Goal: Share content

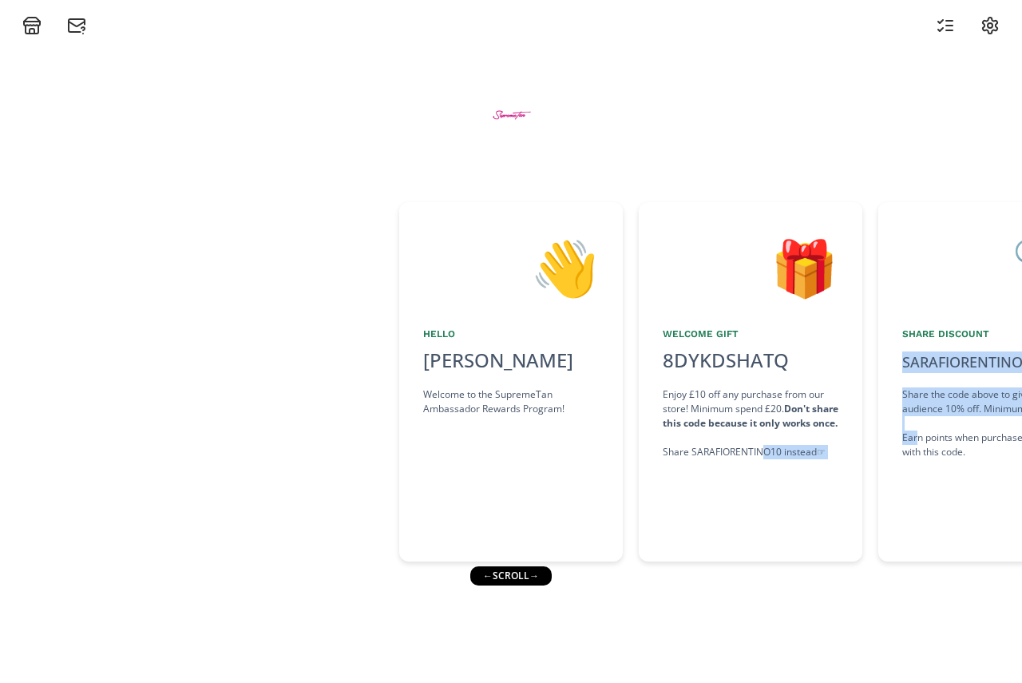
drag, startPoint x: 918, startPoint y: 454, endPoint x: 759, endPoint y: 475, distance: 160.4
click at [759, 475] on div "👋 Hello [PERSON_NAME] Welcome to the SupremeTan Ambassador Rewards Program! 🎁 W…" at bounding box center [511, 381] width 1022 height 375
click at [763, 480] on div "🎁 Welcome Gift 8DYKDSHATQ click to copy Enjoy £10 off any purchase from our sto…" at bounding box center [751, 381] width 224 height 359
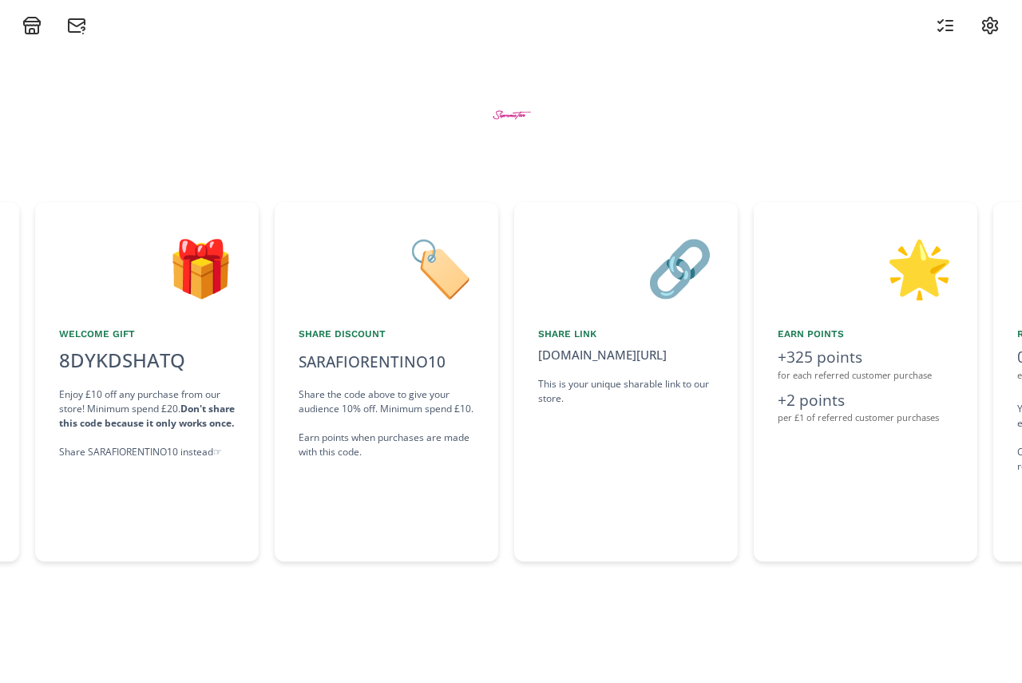
drag, startPoint x: 668, startPoint y: 555, endPoint x: 464, endPoint y: 539, distance: 204.3
click at [466, 545] on div "👋 Hello [PERSON_NAME] Welcome to the SupremeTan Ambassador Rewards Program! 🎁 W…" at bounding box center [511, 381] width 1022 height 375
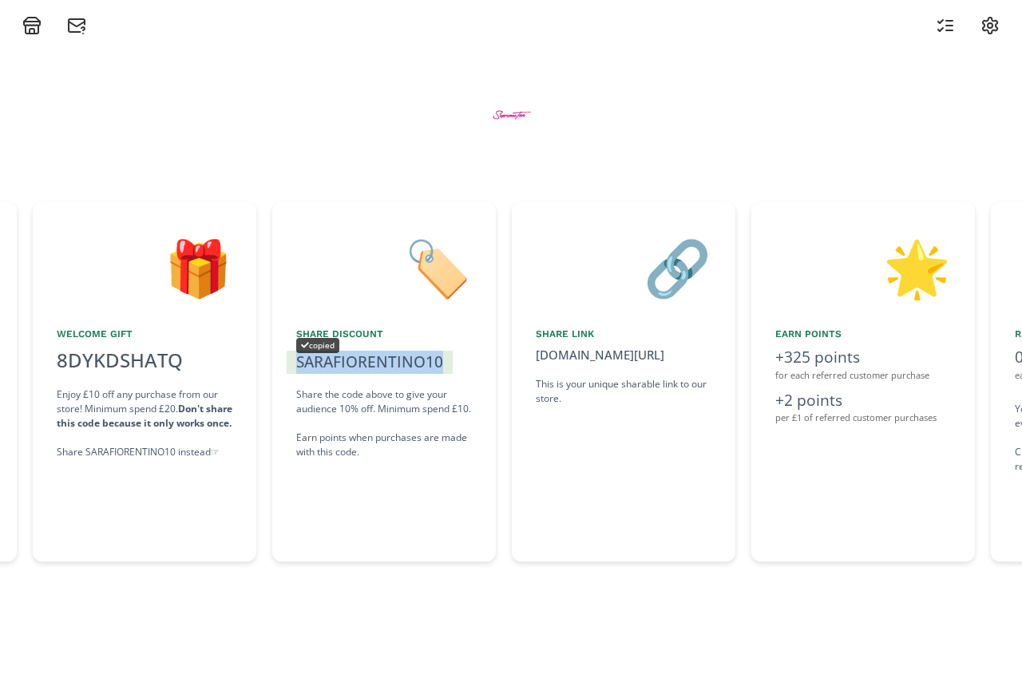
click at [435, 361] on div "SARAFIORENTINO10" at bounding box center [369, 362] width 147 height 23
copy div "SARAFIORENTINO10"
click at [381, 350] on div "SARAFIORENTINO10 copied" at bounding box center [384, 360] width 176 height 29
click at [382, 359] on div "SARAFIORENTINO10" at bounding box center [369, 362] width 147 height 23
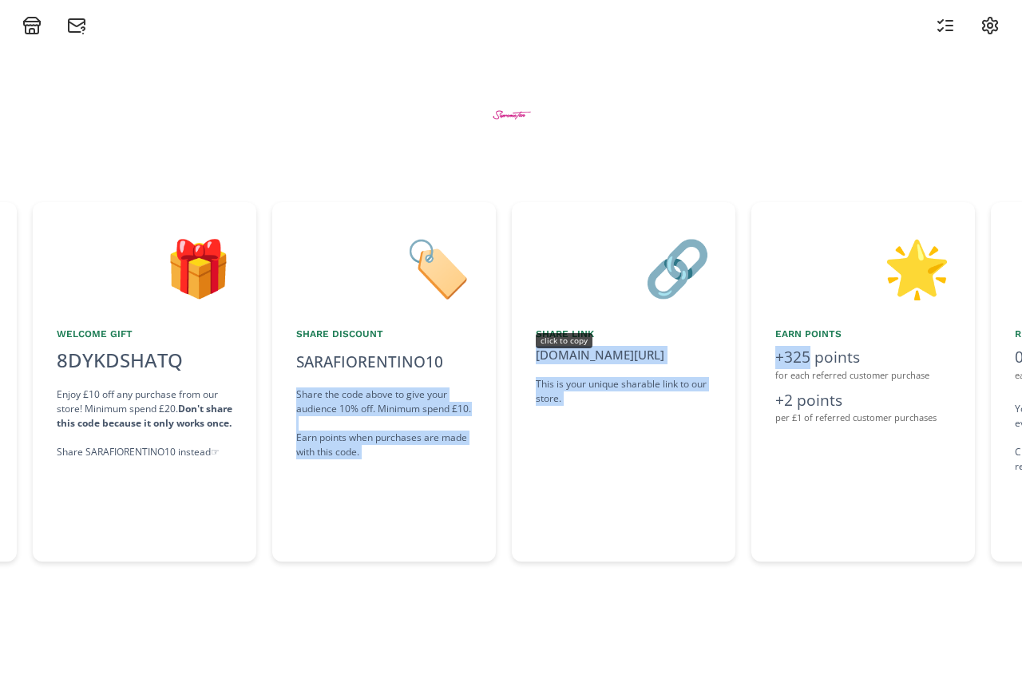
drag, startPoint x: 812, startPoint y: 359, endPoint x: 469, endPoint y: 367, distance: 343.5
click at [470, 367] on div "👋 Hello [PERSON_NAME] Welcome to the SupremeTan Ambassador Rewards Program! 🎁 W…" at bounding box center [511, 381] width 1022 height 375
